Goal: Navigation & Orientation: Understand site structure

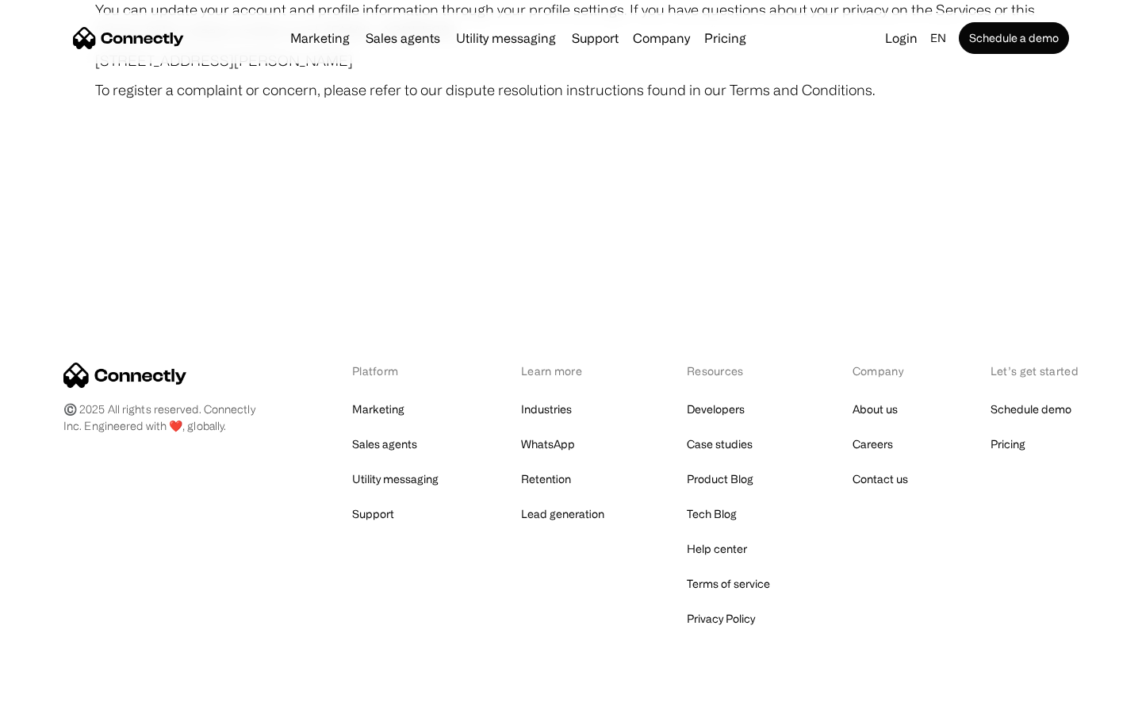
scroll to position [9232, 0]
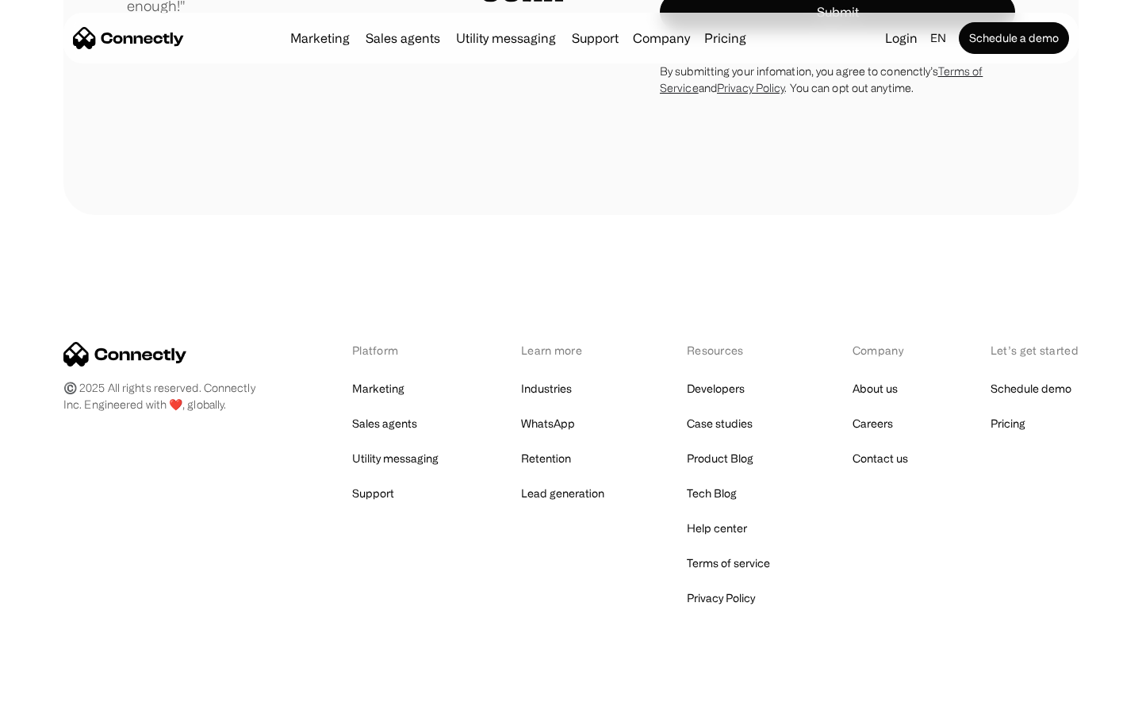
scroll to position [4492, 0]
